Goal: Information Seeking & Learning: Learn about a topic

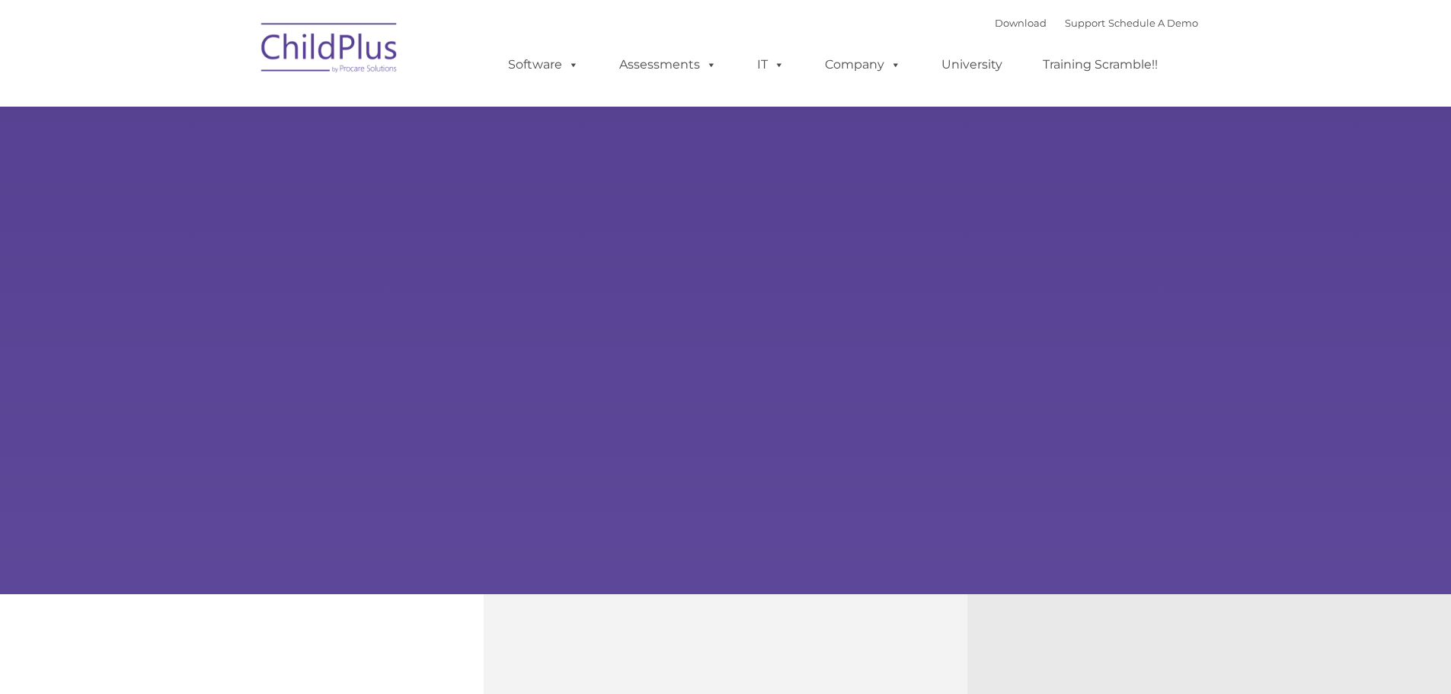
select select "MEDIUM"
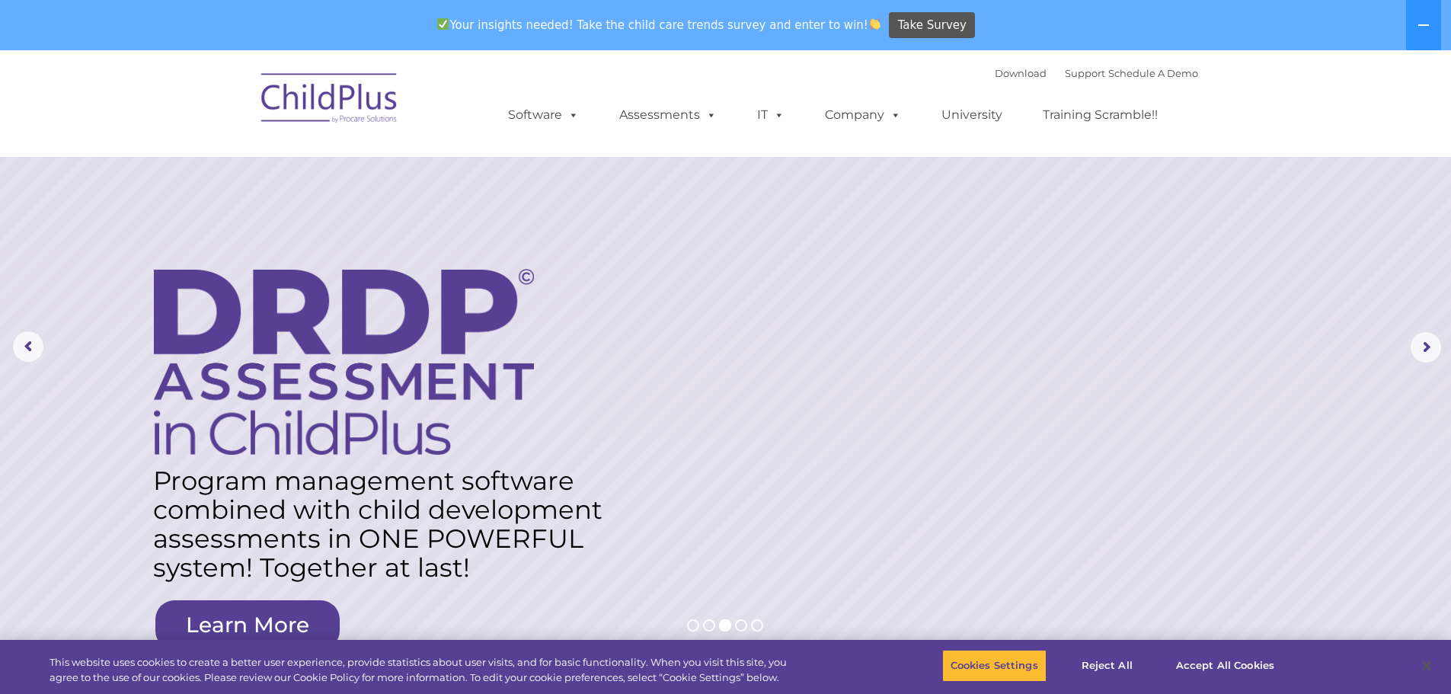
click at [338, 101] on img at bounding box center [330, 100] width 152 height 76
click at [1220, 666] on button "Accept All Cookies" at bounding box center [1225, 666] width 115 height 32
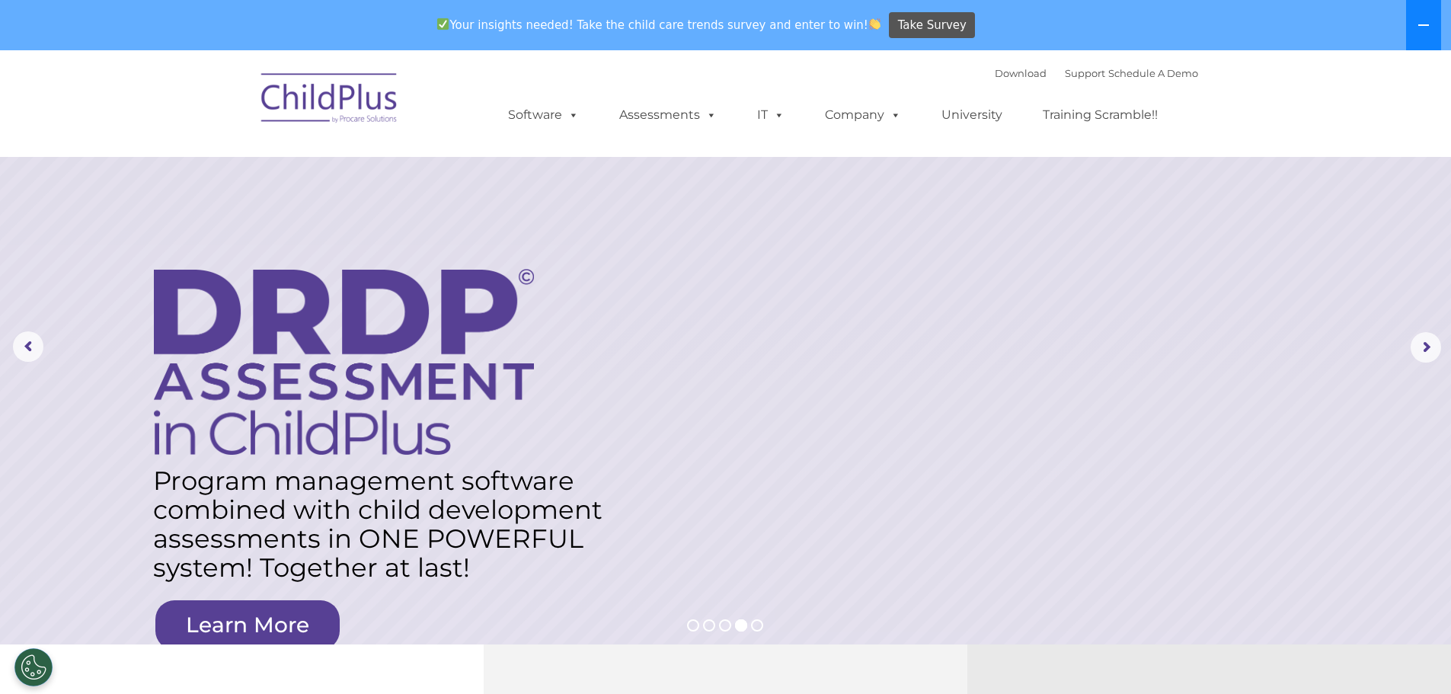
click at [1426, 19] on icon at bounding box center [1424, 25] width 12 height 12
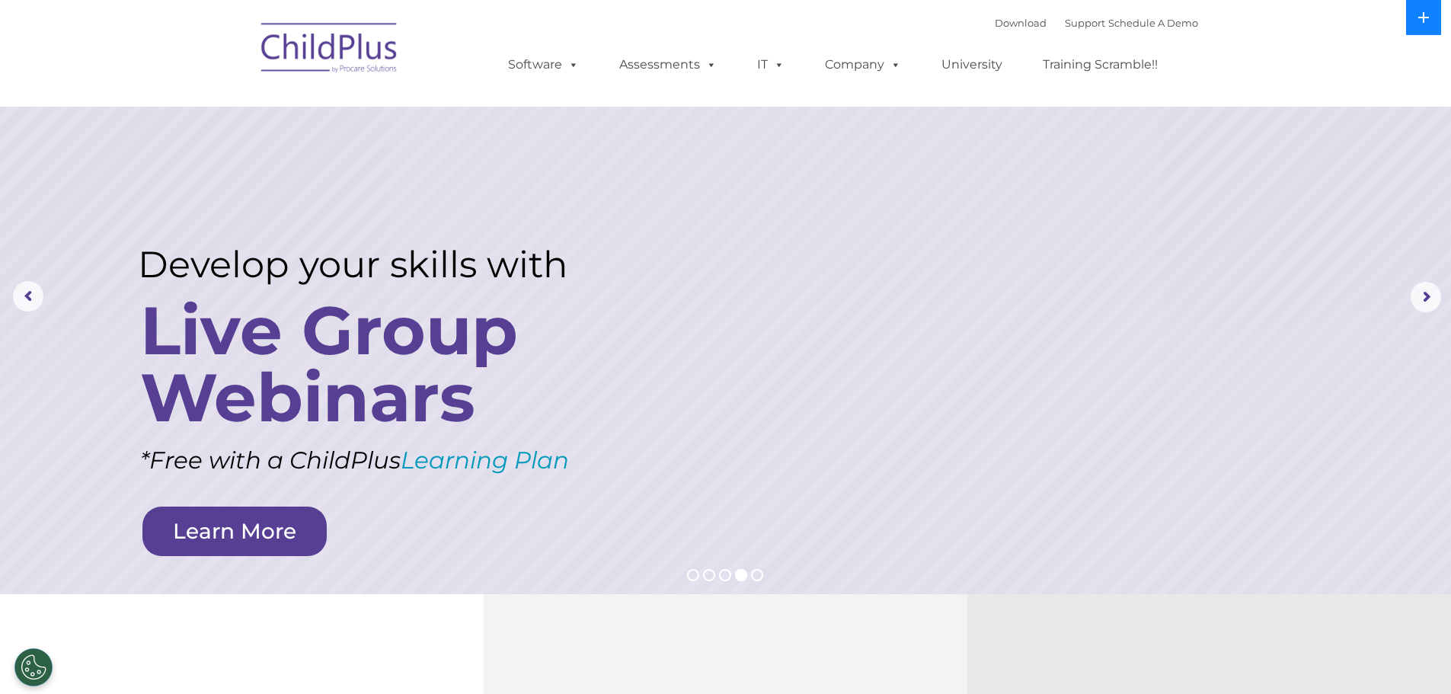
click at [1424, 15] on icon at bounding box center [1424, 17] width 11 height 11
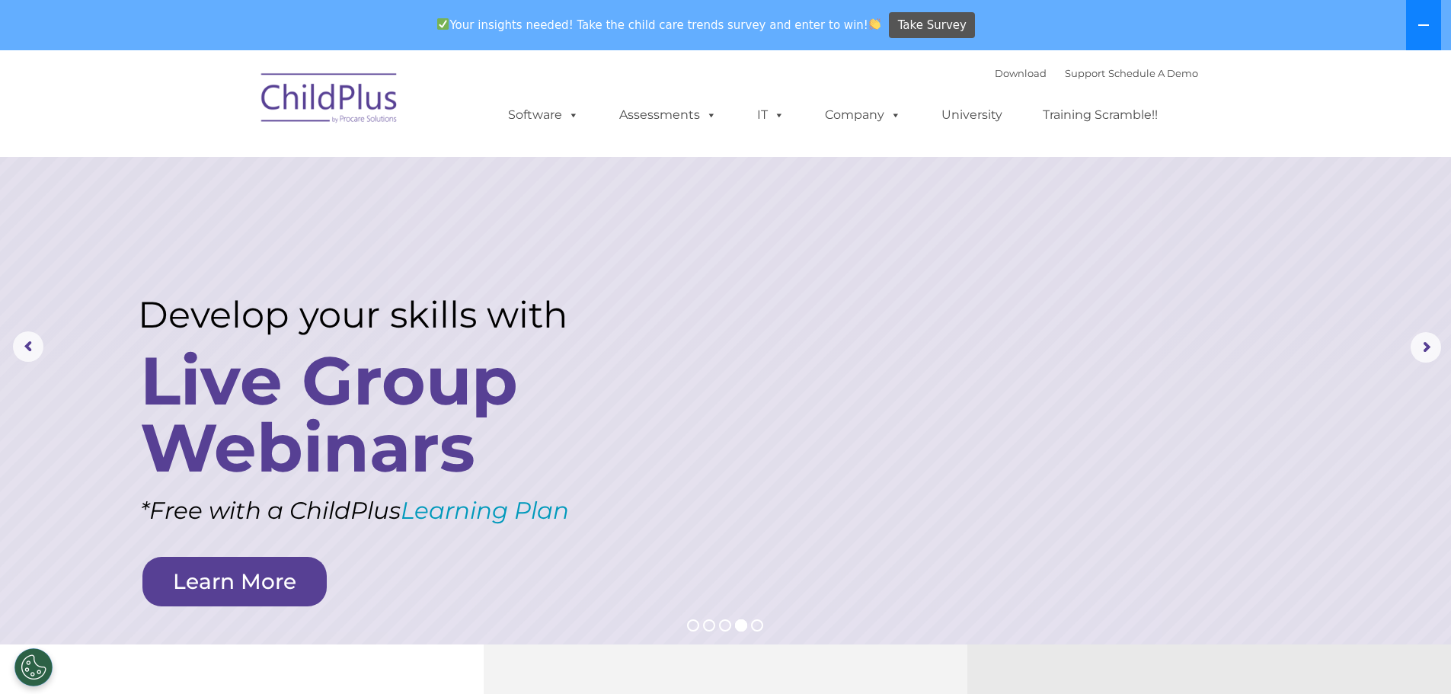
click at [1431, 20] on button at bounding box center [1423, 25] width 35 height 50
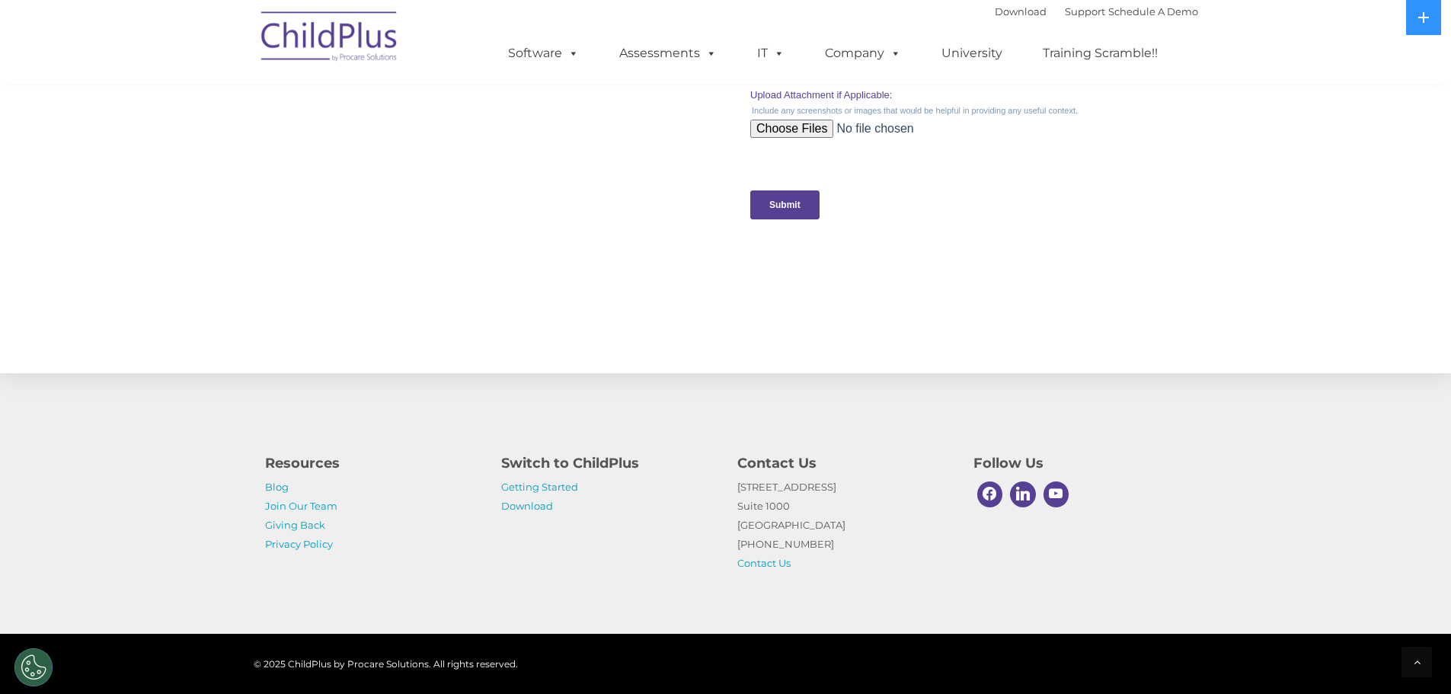
scroll to position [1481, 0]
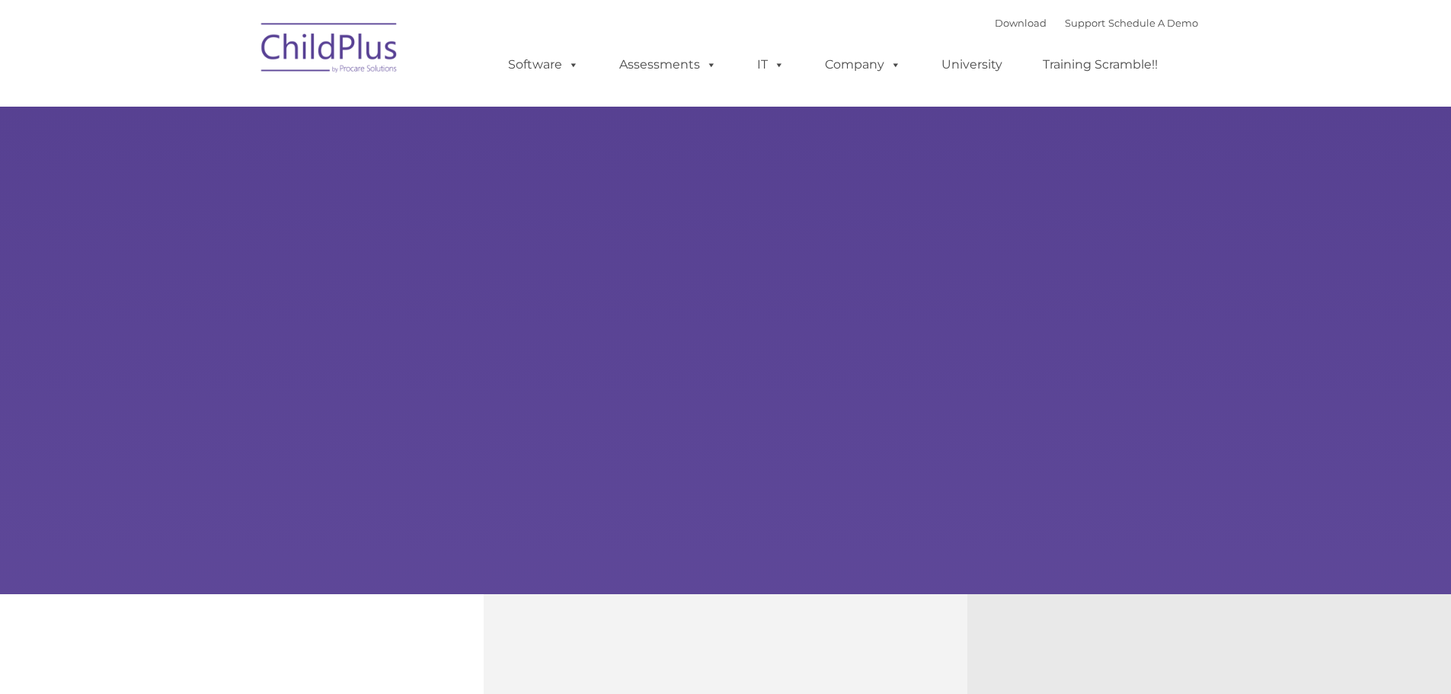
type input ""
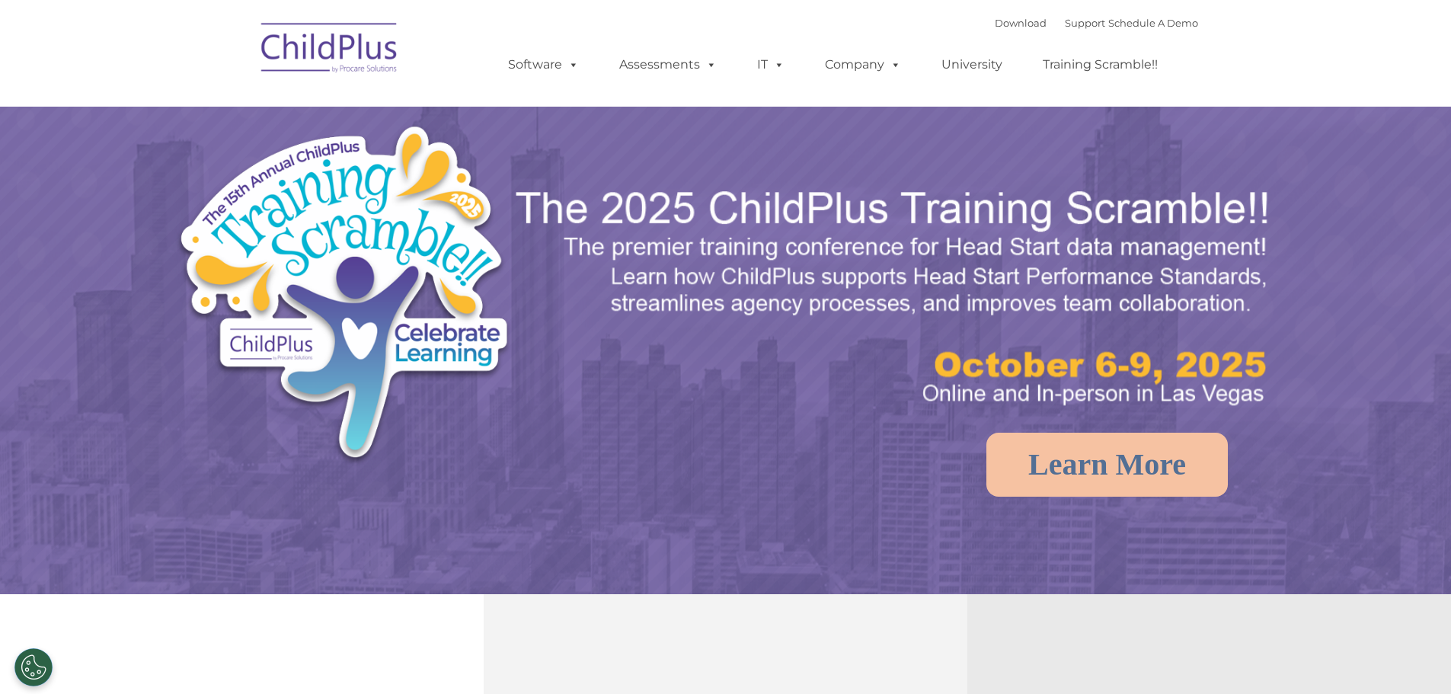
select select "MEDIUM"
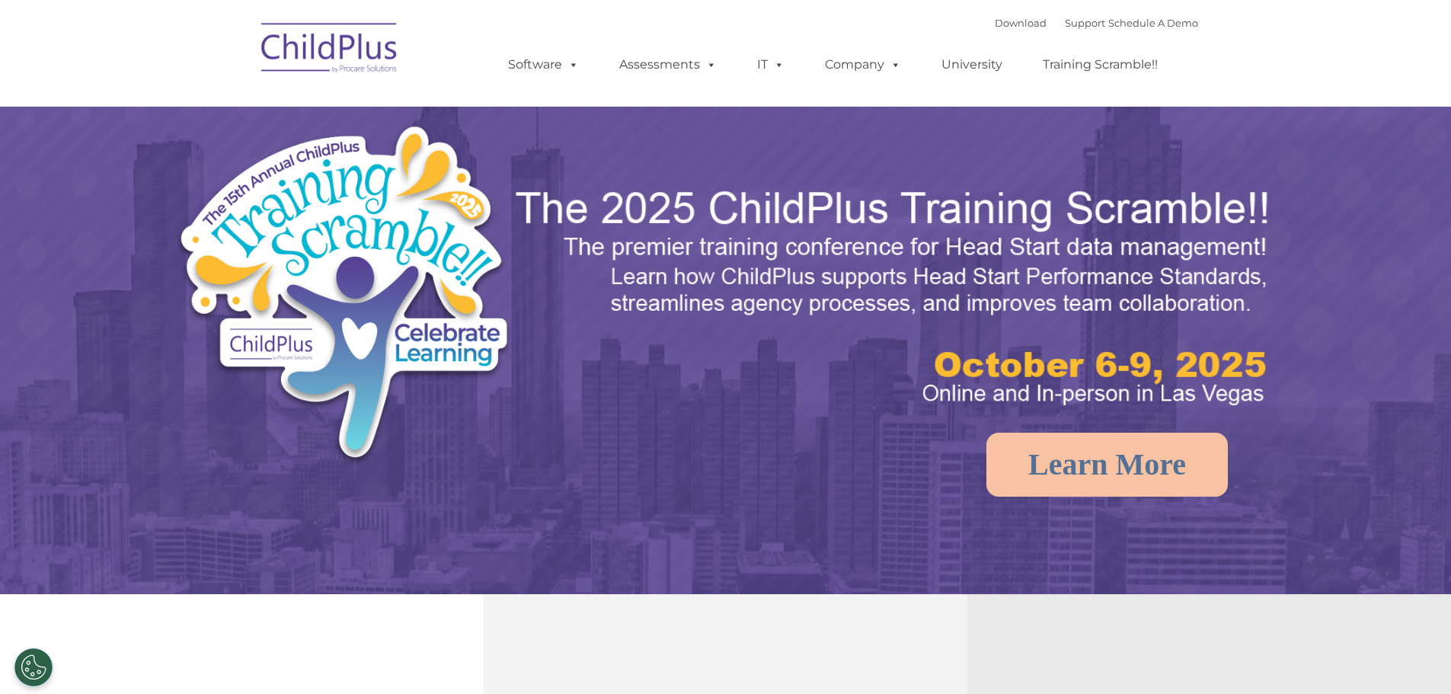
select select "MEDIUM"
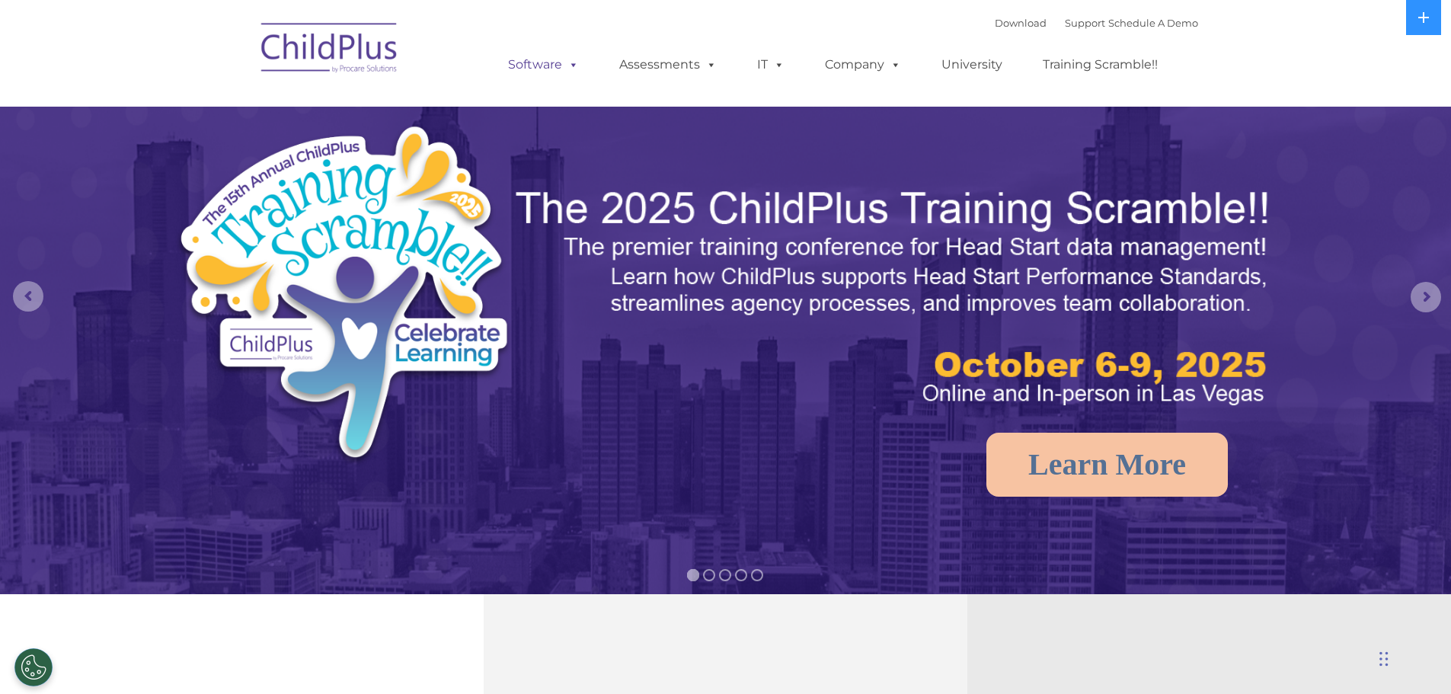
click at [560, 60] on link "Software" at bounding box center [543, 65] width 101 height 30
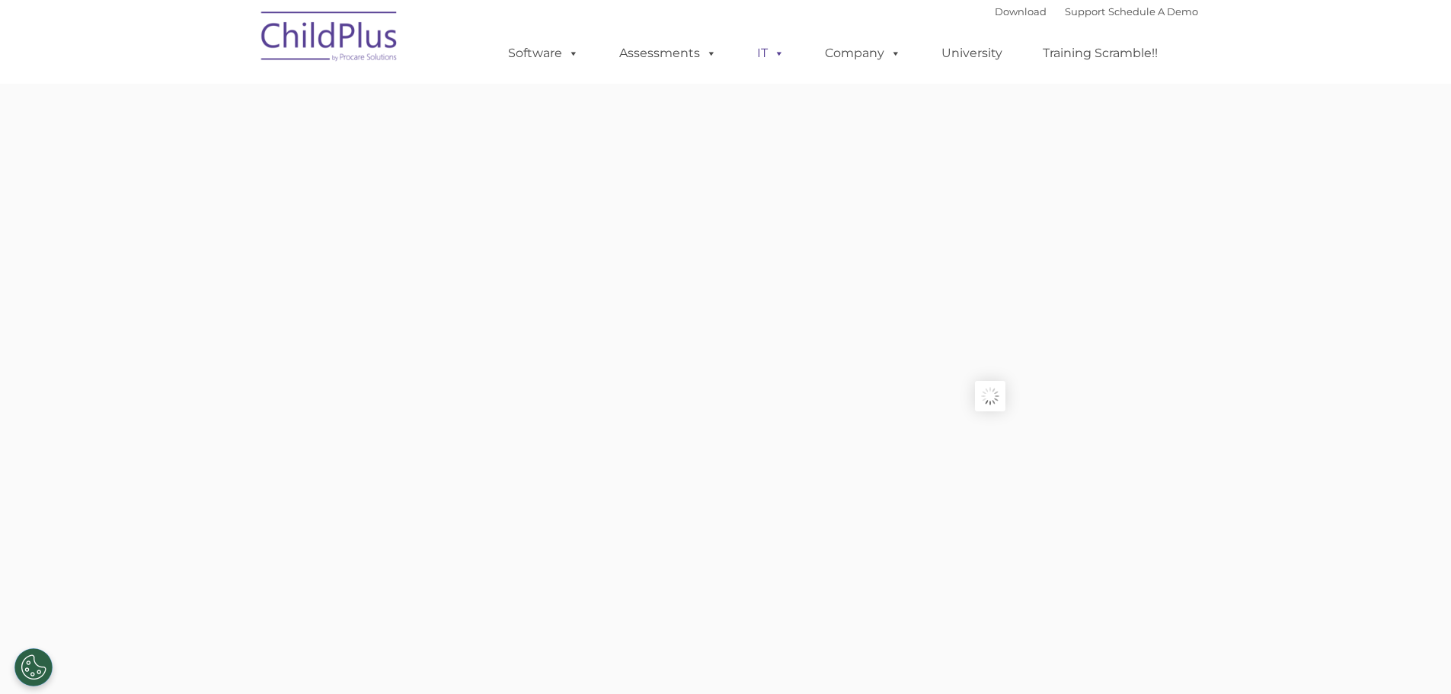
type input ""
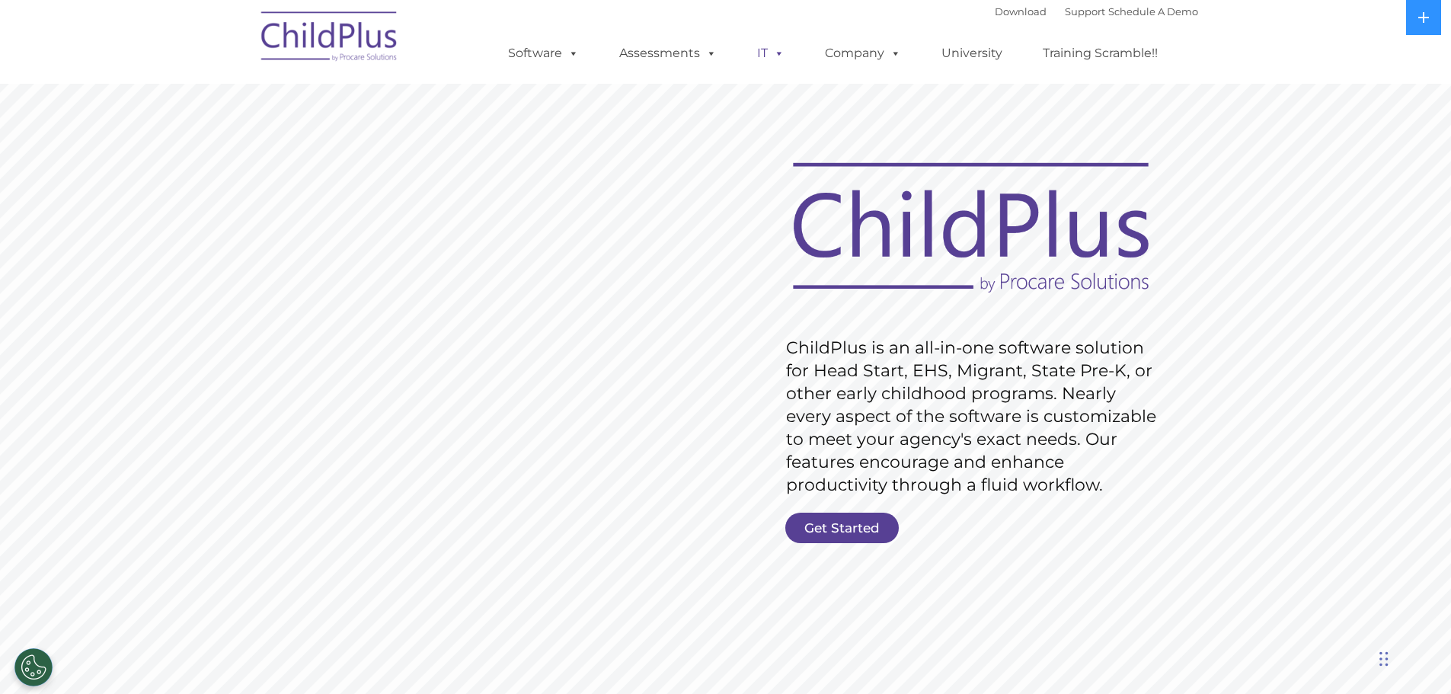
click at [773, 50] on span at bounding box center [776, 53] width 17 height 14
click at [860, 56] on link "Company" at bounding box center [863, 53] width 107 height 30
click at [1010, 12] on link "Download" at bounding box center [1021, 11] width 52 height 12
click at [854, 50] on link "Company" at bounding box center [863, 53] width 107 height 30
click at [963, 52] on link "University" at bounding box center [971, 53] width 91 height 30
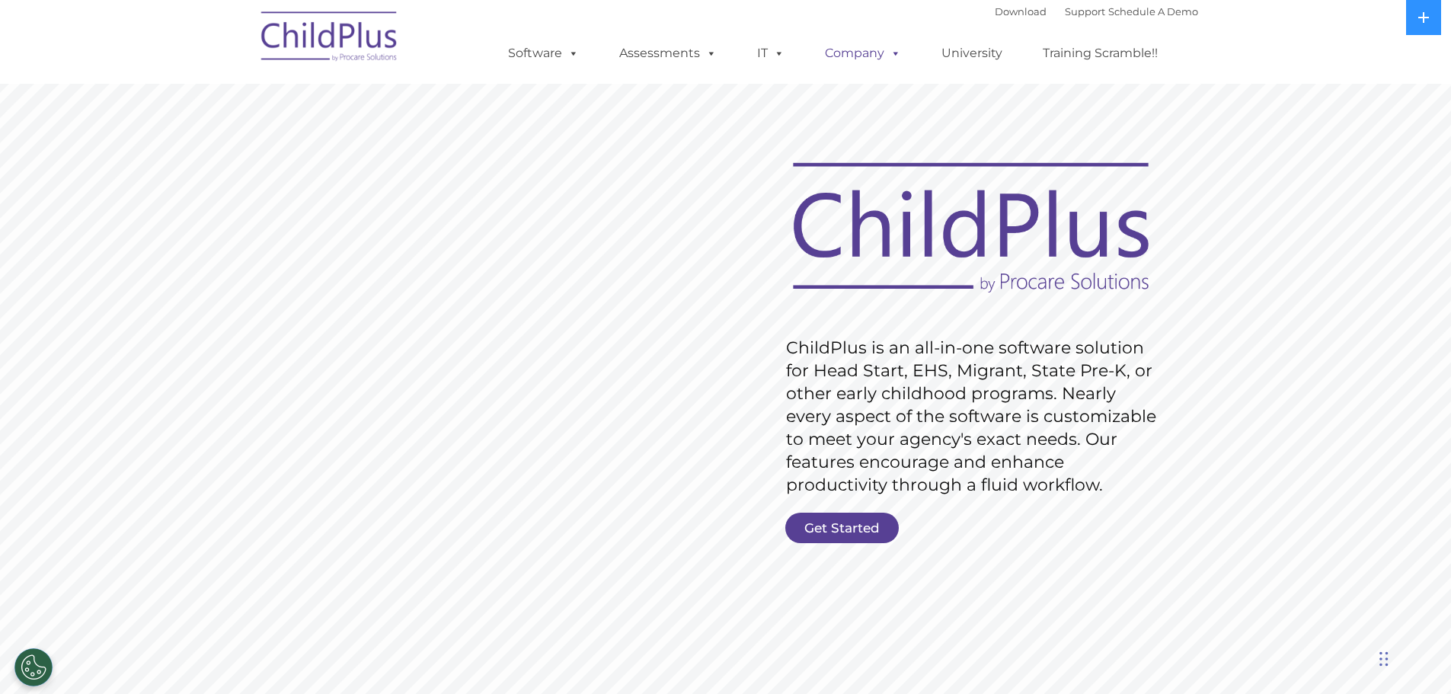
click at [845, 50] on link "Company" at bounding box center [863, 53] width 107 height 30
click at [1003, 5] on div "Download Support | Schedule A Demo " at bounding box center [1096, 11] width 203 height 23
click at [995, 12] on link "Download" at bounding box center [1021, 11] width 52 height 12
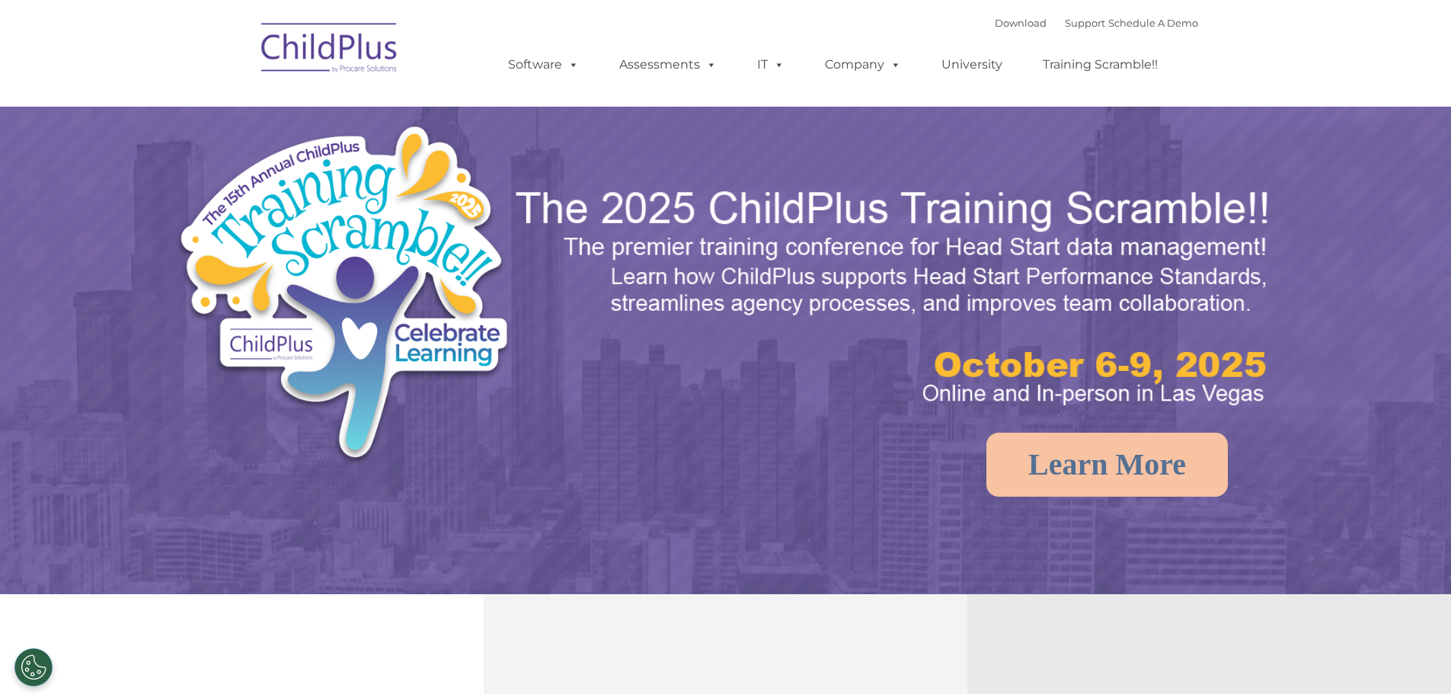
select select "MEDIUM"
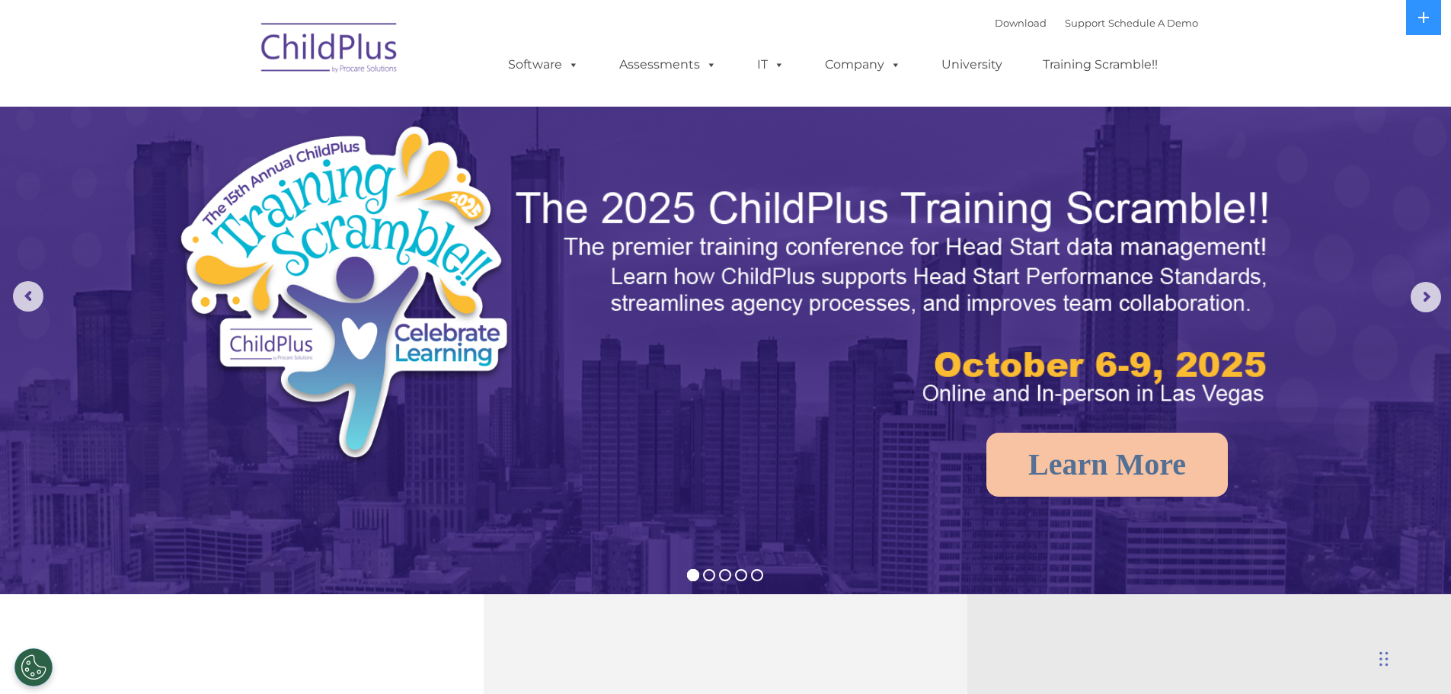
click at [1303, 50] on nav "Download Support | Schedule A Demo  MENU MENU Software ChildPlus: The original…" at bounding box center [725, 53] width 1451 height 107
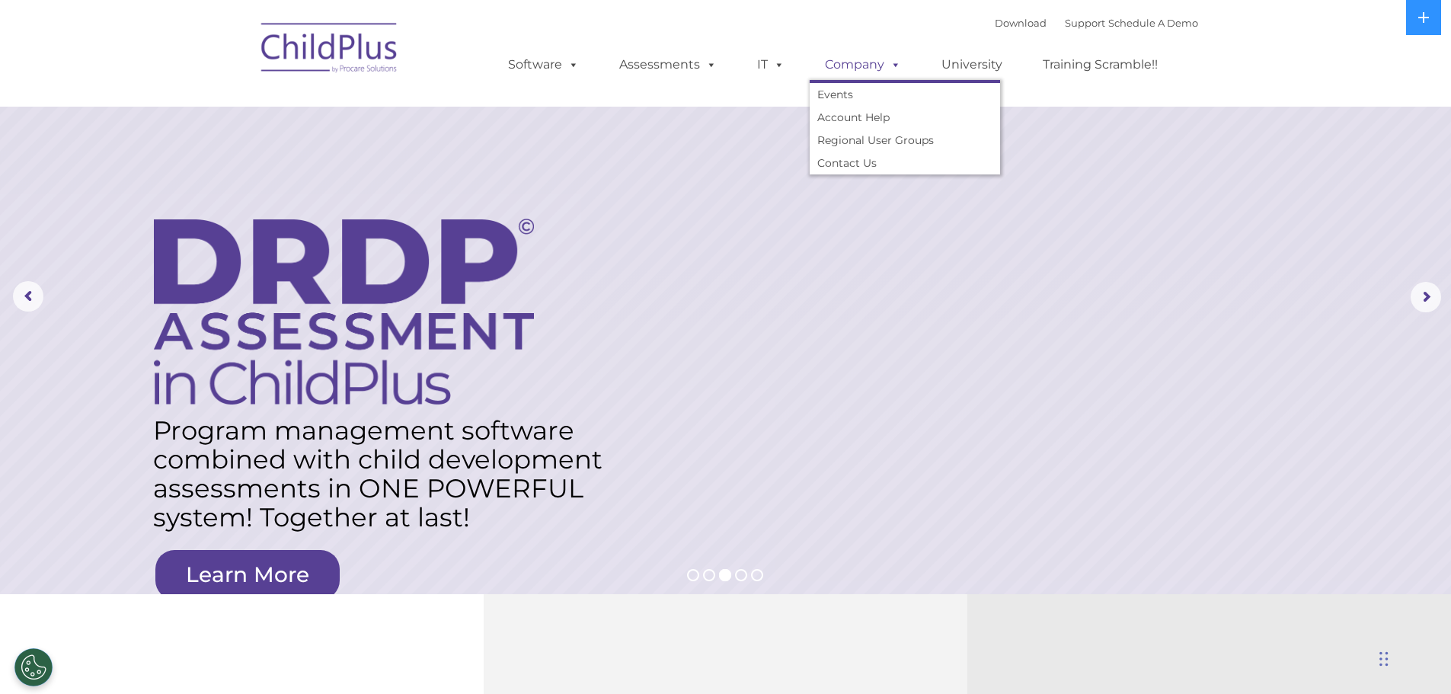
click at [849, 65] on link "Company" at bounding box center [863, 65] width 107 height 30
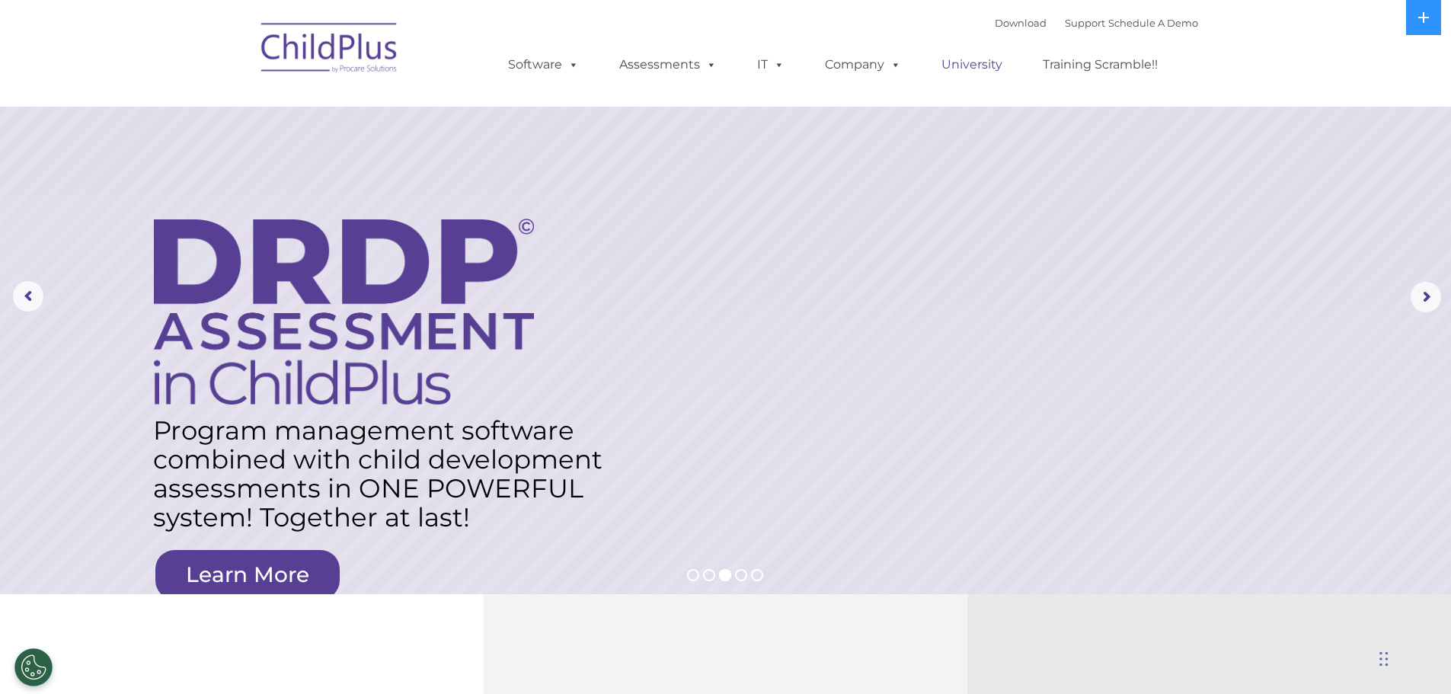
click at [980, 67] on link "University" at bounding box center [971, 65] width 91 height 30
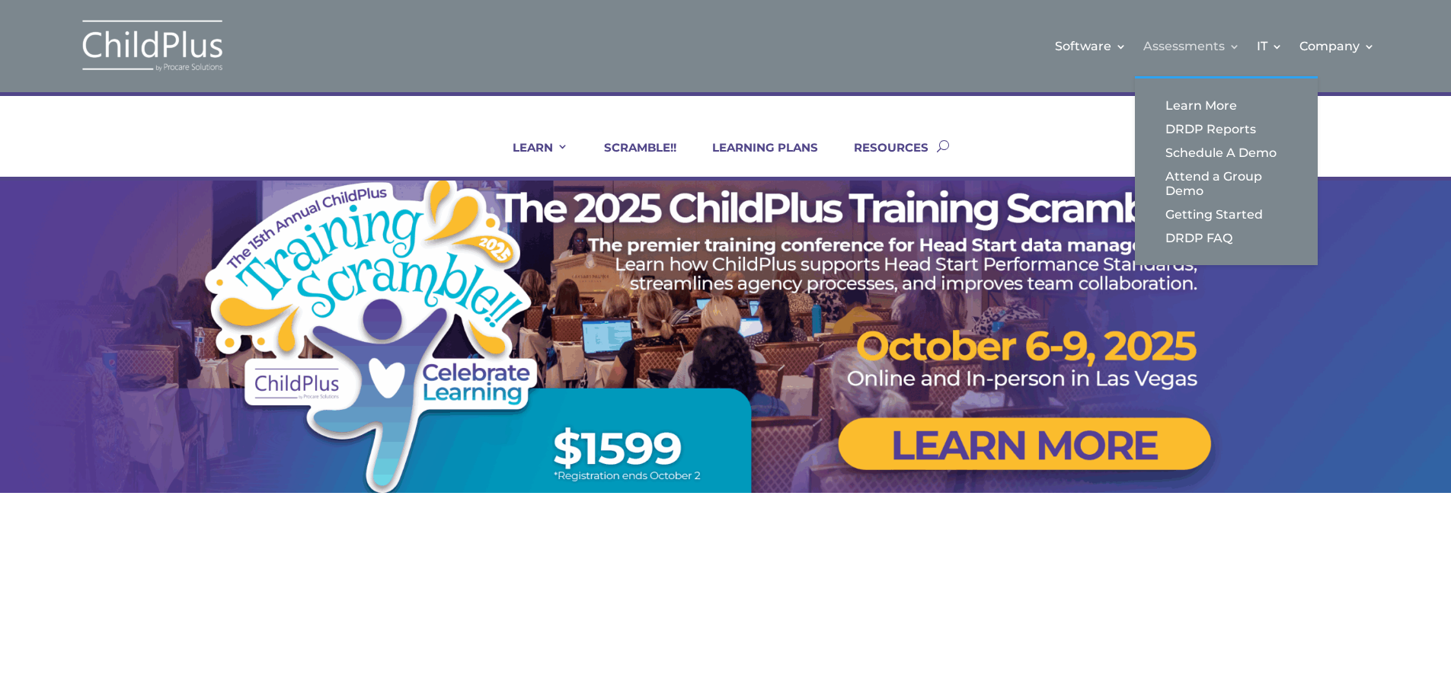
click at [1144, 21] on link "Assessments" at bounding box center [1192, 46] width 97 height 62
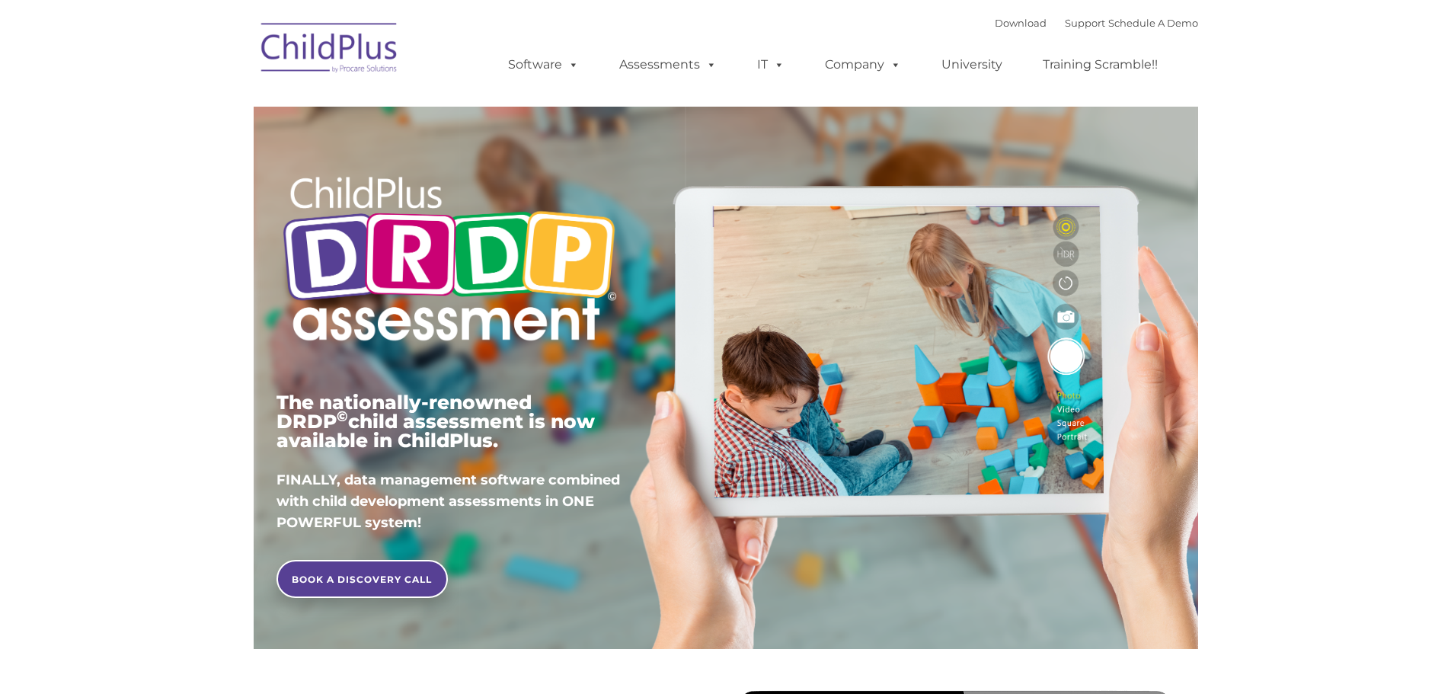
type input ""
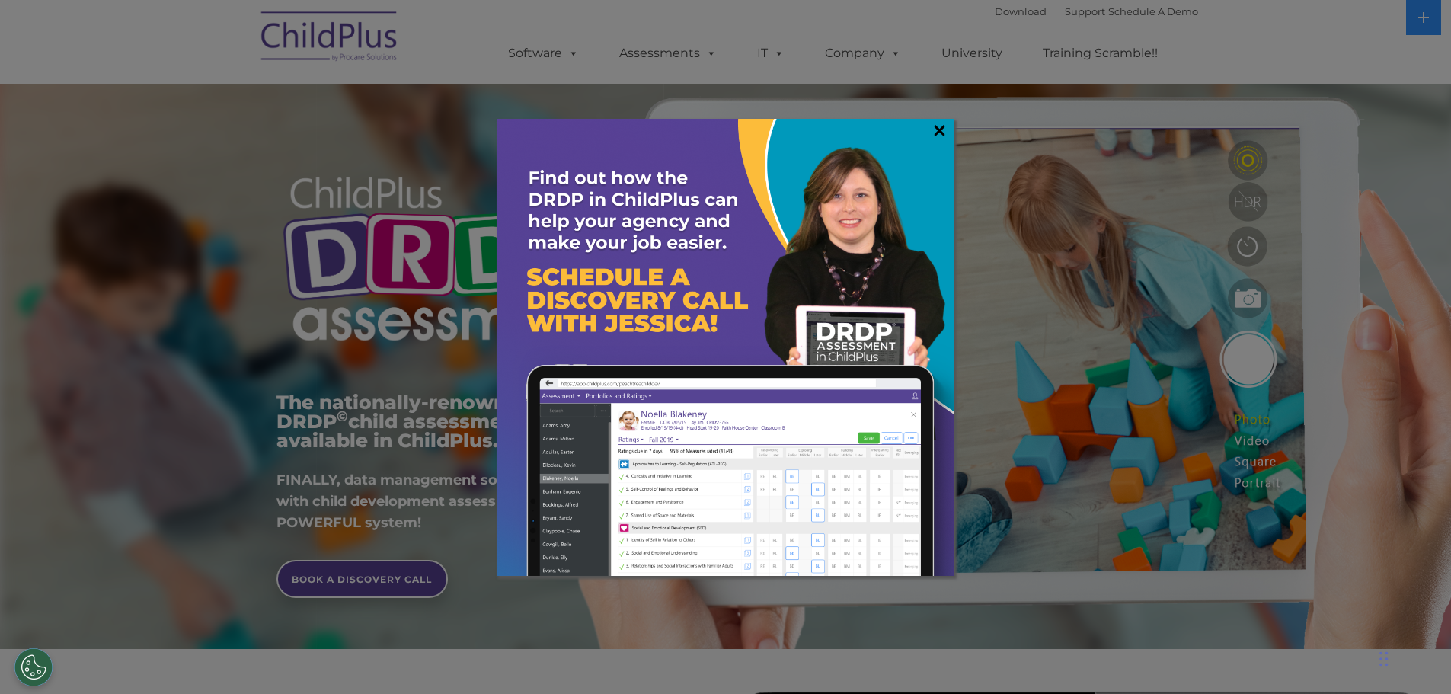
click at [936, 126] on link "×" at bounding box center [940, 130] width 18 height 15
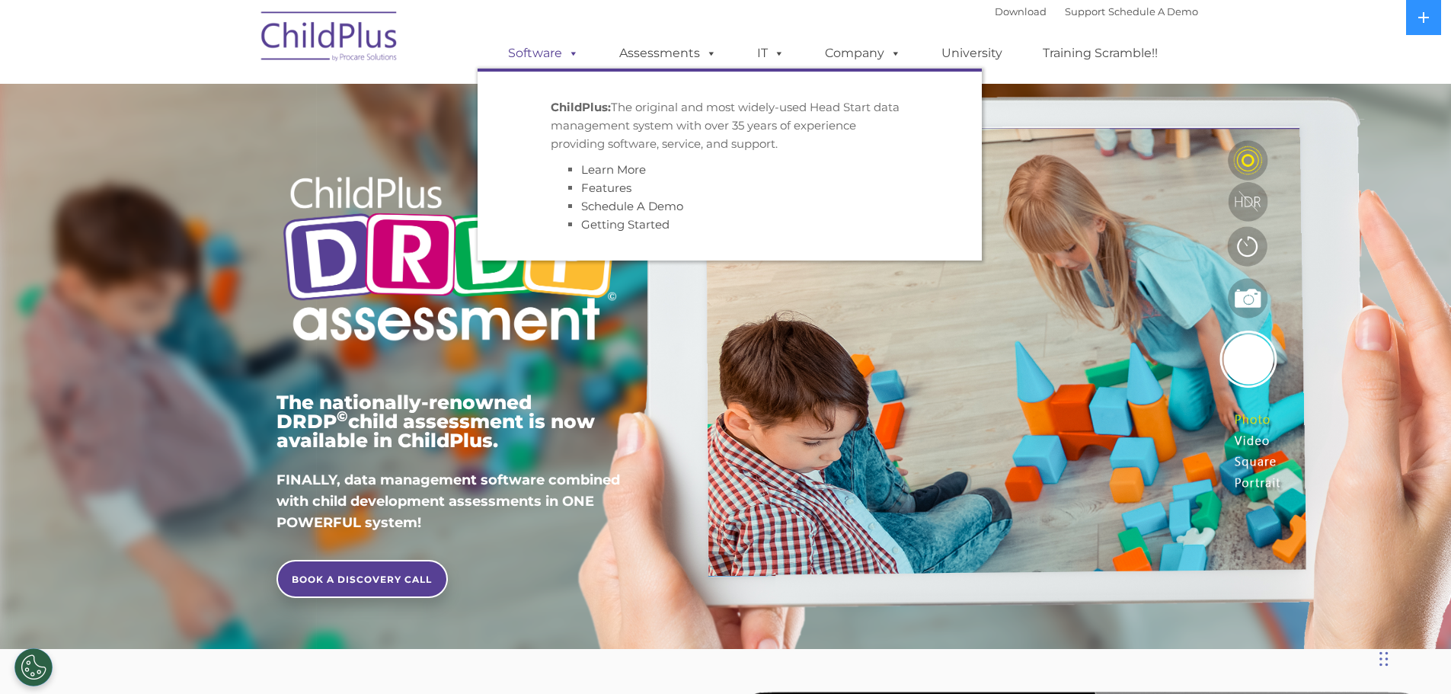
click at [553, 55] on link "Software" at bounding box center [543, 53] width 101 height 30
click at [573, 53] on span at bounding box center [570, 53] width 17 height 14
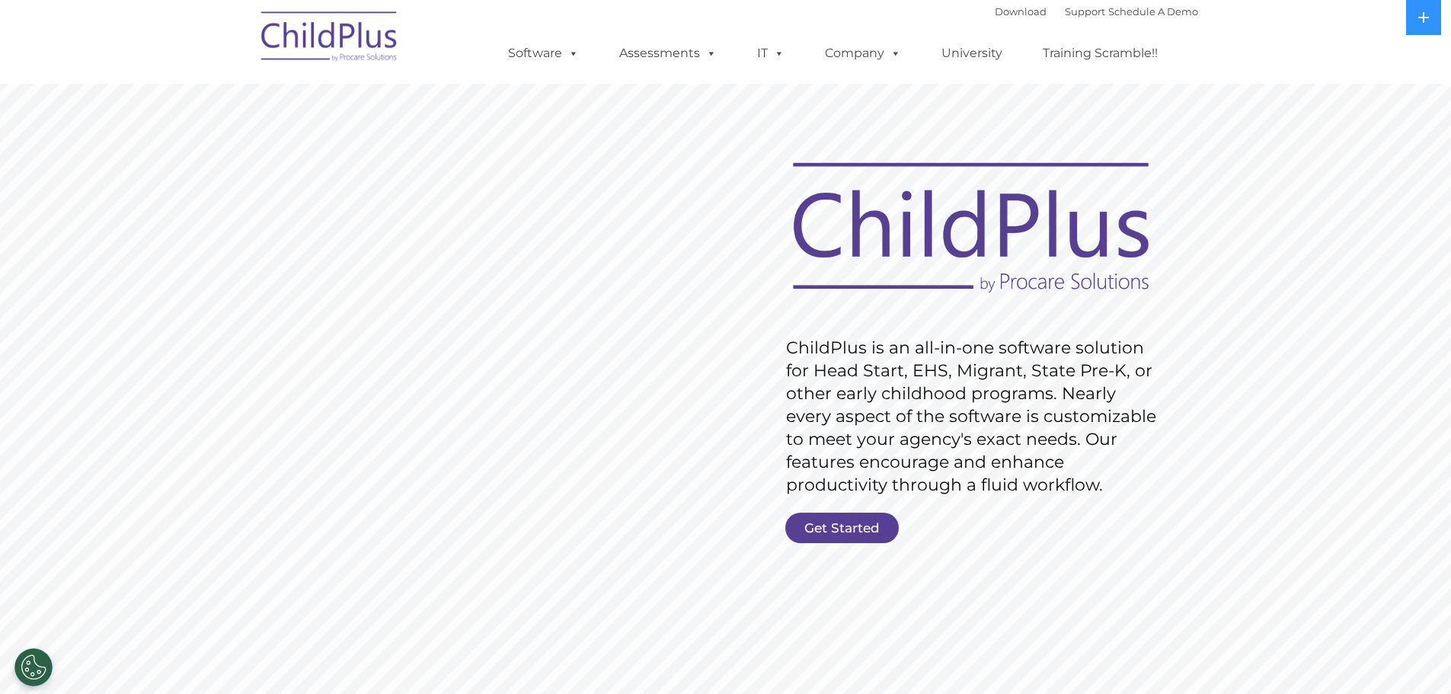
click at [571, 14] on div "Download Support | Schedule A Demo  MENU MENU Software ChildPlus: The original…" at bounding box center [838, 42] width 721 height 84
click at [585, 12] on div "Download Support | Schedule A Demo  MENU MENU Software ChildPlus: The original…" at bounding box center [838, 42] width 721 height 84
drag, startPoint x: 600, startPoint y: 19, endPoint x: 592, endPoint y: 5, distance: 16.1
click at [600, 19] on div "Download Support | Schedule A Demo  MENU MENU Software ChildPlus: The original…" at bounding box center [838, 42] width 721 height 84
click at [550, 264] on rs-slide "Request Pricing ChildPlus is an all-in-one software solution for Head Start, EH…" at bounding box center [725, 396] width 1451 height 686
